Goal: Navigation & Orientation: Find specific page/section

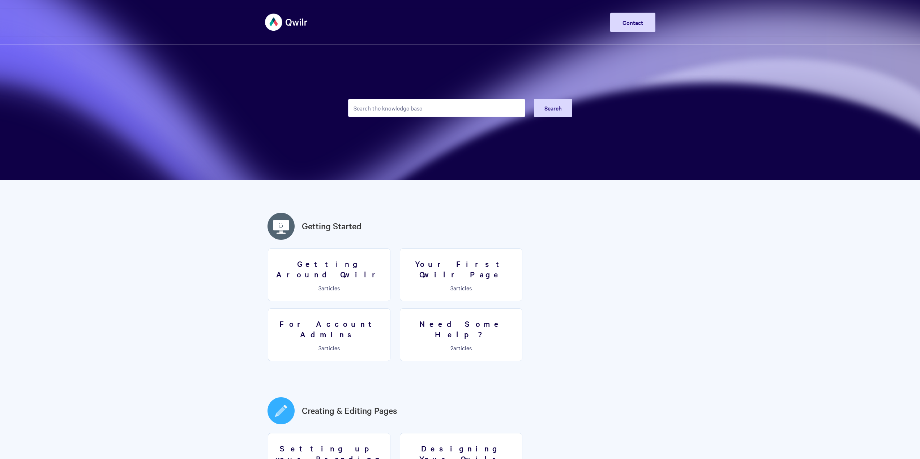
click at [299, 21] on img at bounding box center [286, 22] width 43 height 27
click at [281, 29] on img at bounding box center [286, 22] width 43 height 27
